Goal: Find specific page/section: Find specific page/section

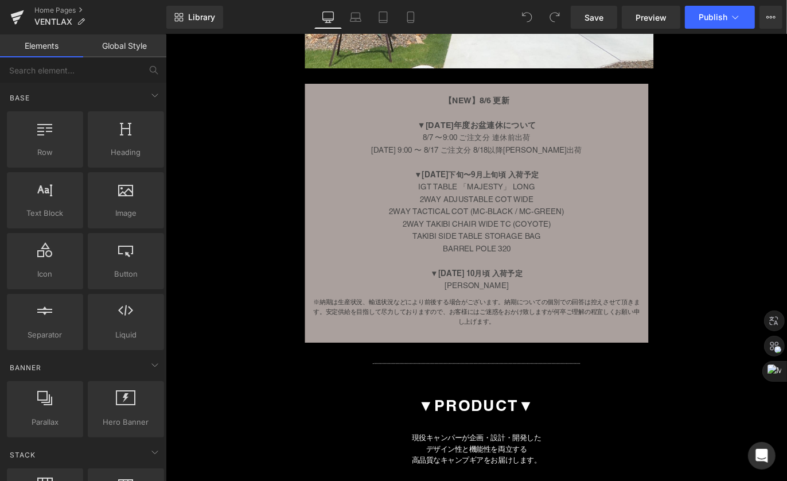
scroll to position [1172, 0]
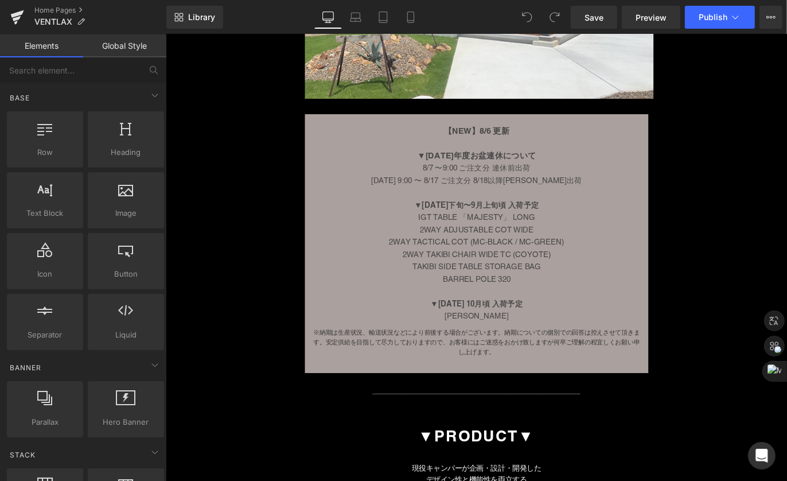
click at [544, 173] on p "▼[DATE]年度お盆連休について" at bounding box center [512, 169] width 349 height 14
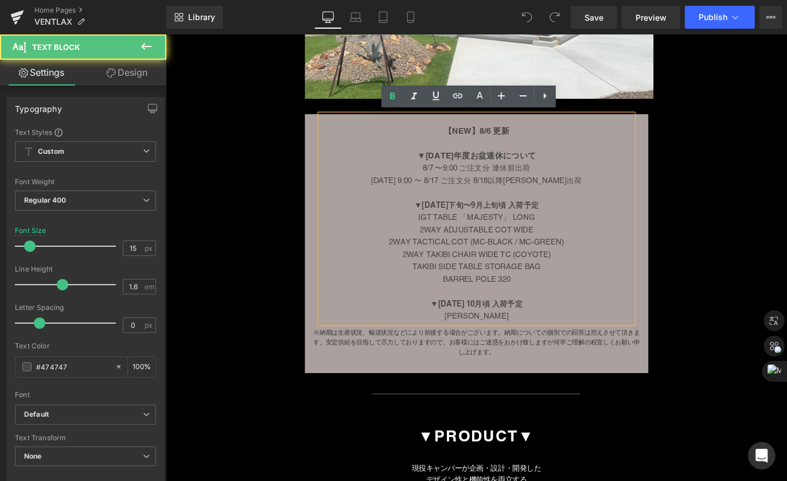
click at [509, 163] on strong "▼[DATE]年度お盆連休について" at bounding box center [512, 168] width 132 height 11
click at [540, 159] on p at bounding box center [512, 156] width 349 height 14
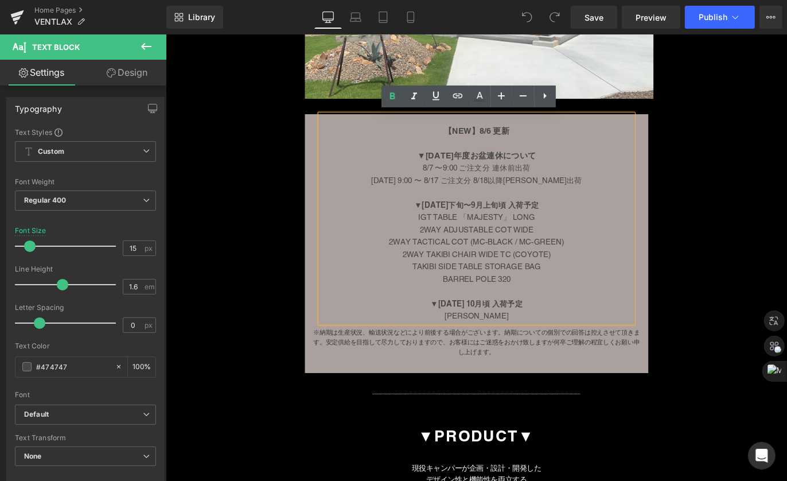
click at [577, 163] on p "▼[DATE]年度お盆連休について" at bounding box center [512, 169] width 349 height 14
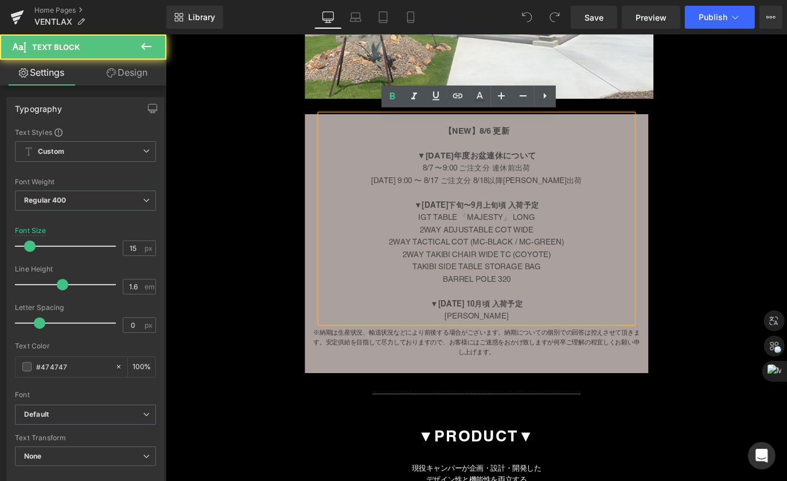
click at [595, 164] on p "▼[DATE]年度お盆連休について" at bounding box center [512, 169] width 349 height 14
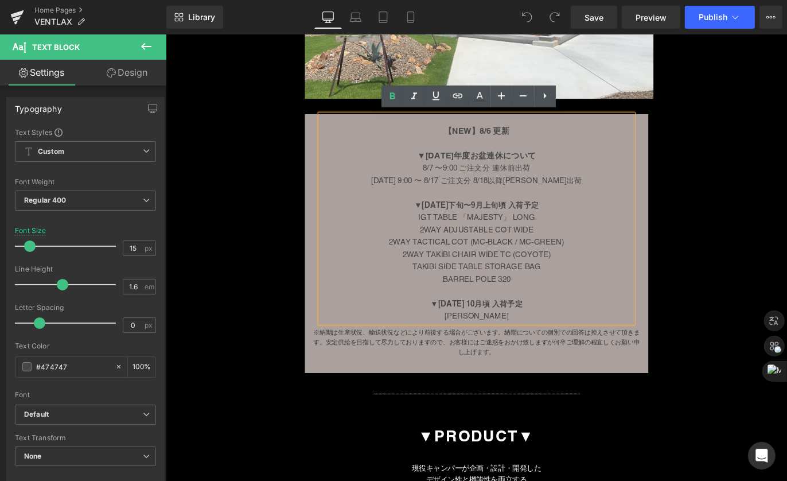
click at [574, 166] on p "▼[DATE]年度お盆連休について" at bounding box center [512, 169] width 349 height 14
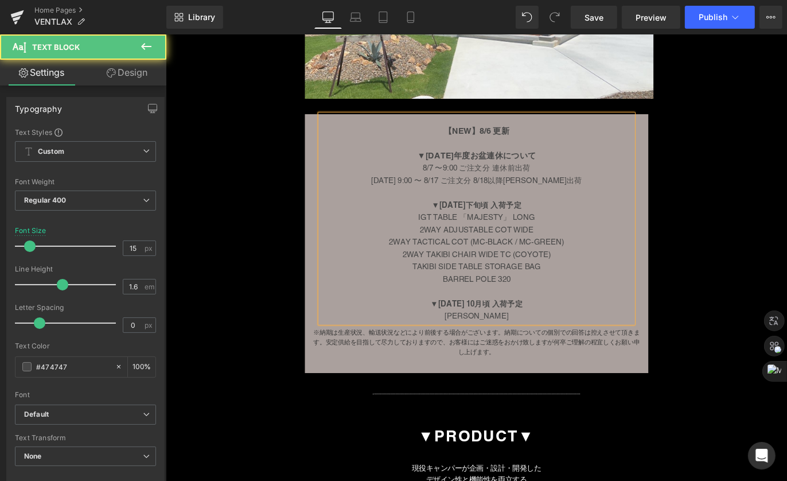
click at [557, 241] on div "IGT TABLE 「MAJESTY」 LONG" at bounding box center [512, 238] width 349 height 14
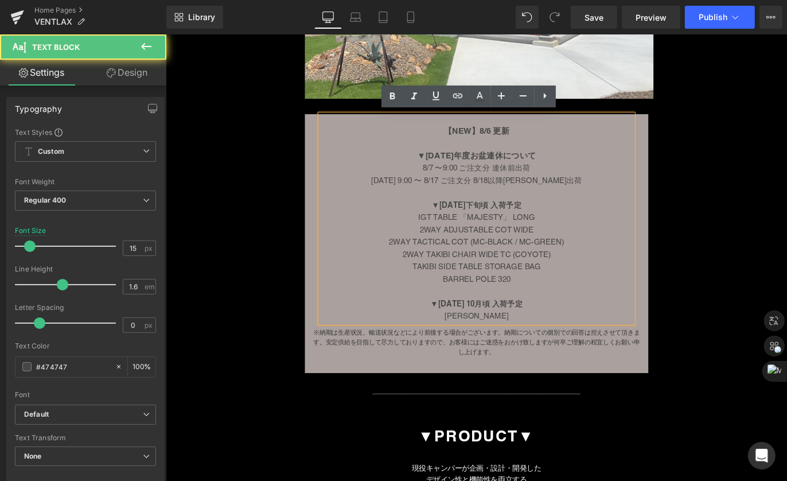
click at [616, 238] on div "IGT TABLE 「MAJESTY」 LONG" at bounding box center [512, 238] width 349 height 14
click at [622, 261] on div "2WAY TACTICAL COT (MC-BLACK / MC-GREEN)" at bounding box center [512, 266] width 349 height 14
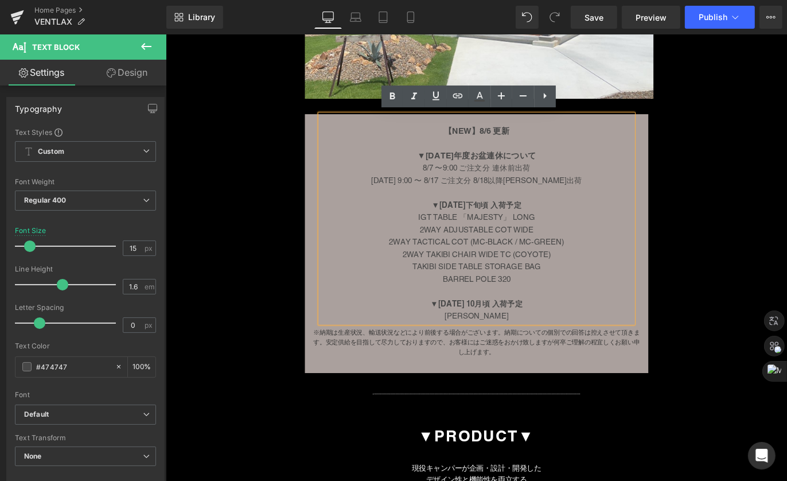
click at [606, 300] on div "BARREL POLE 320" at bounding box center [512, 307] width 349 height 14
click at [583, 314] on div at bounding box center [512, 321] width 349 height 14
click at [529, 138] on strong "【NEW】8/6 更新" at bounding box center [512, 141] width 73 height 11
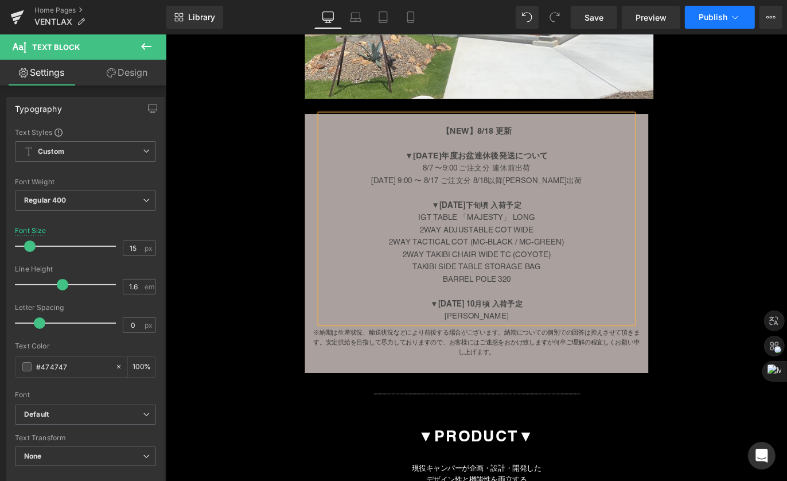
click at [717, 19] on span "Publish" at bounding box center [713, 17] width 29 height 9
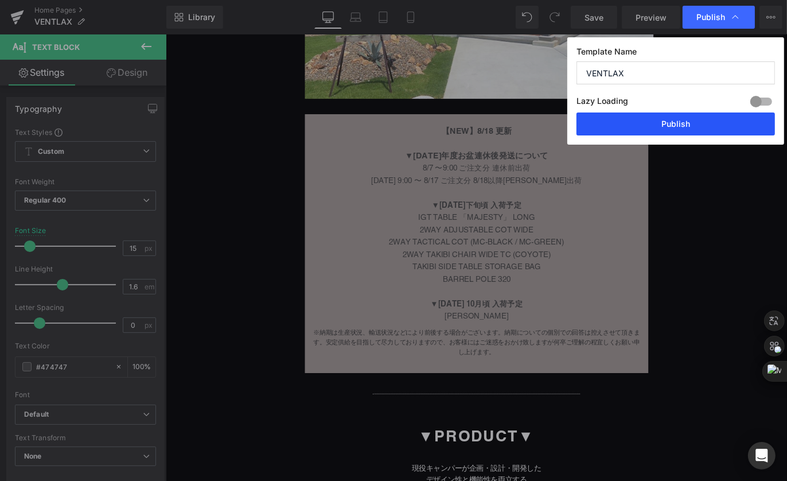
click at [640, 129] on button "Publish" at bounding box center [675, 123] width 198 height 23
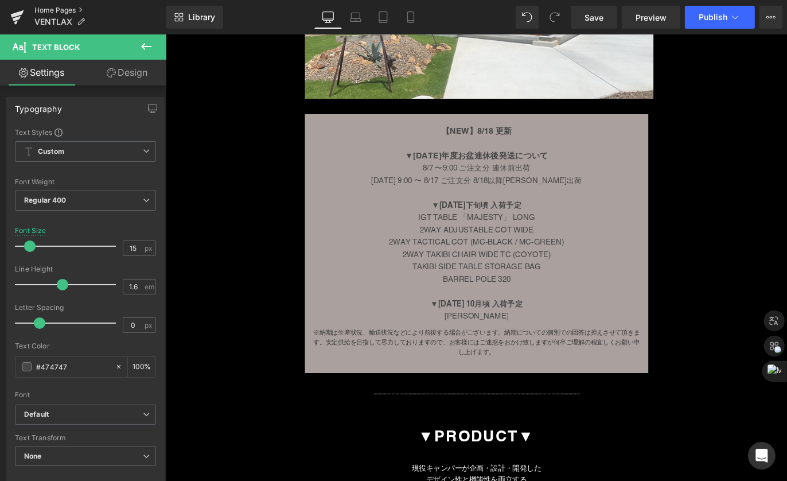
click at [59, 10] on link "Home Pages" at bounding box center [100, 10] width 132 height 9
